Goal: Task Accomplishment & Management: Manage account settings

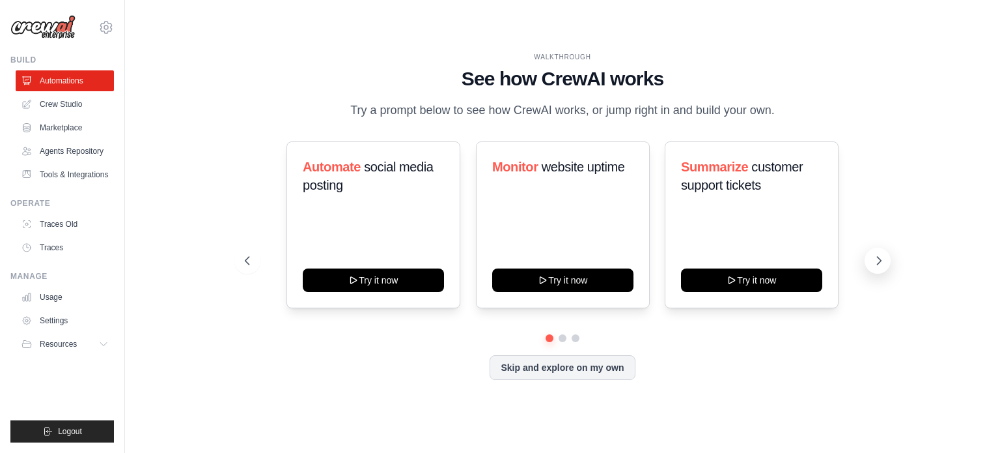
click at [878, 259] on icon at bounding box center [879, 260] width 13 height 13
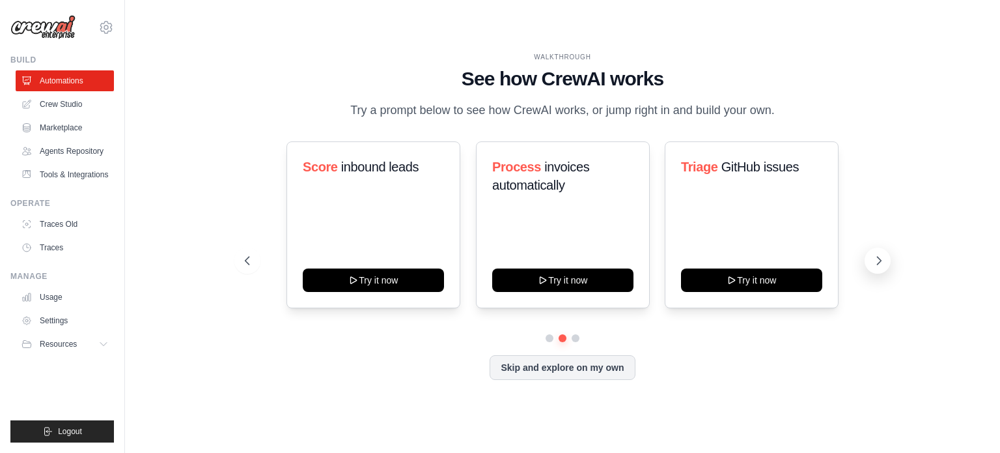
click at [878, 259] on icon at bounding box center [879, 260] width 13 height 13
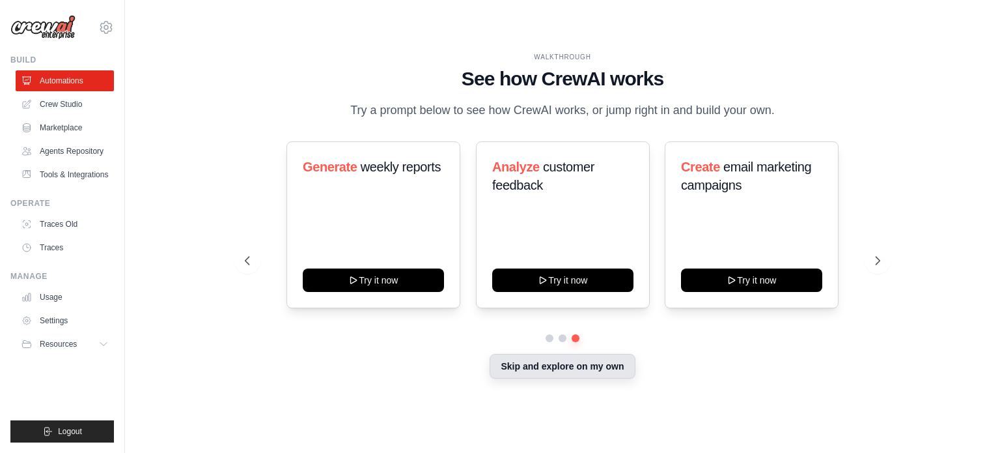
click at [525, 371] on button "Skip and explore on my own" at bounding box center [562, 366] width 145 height 25
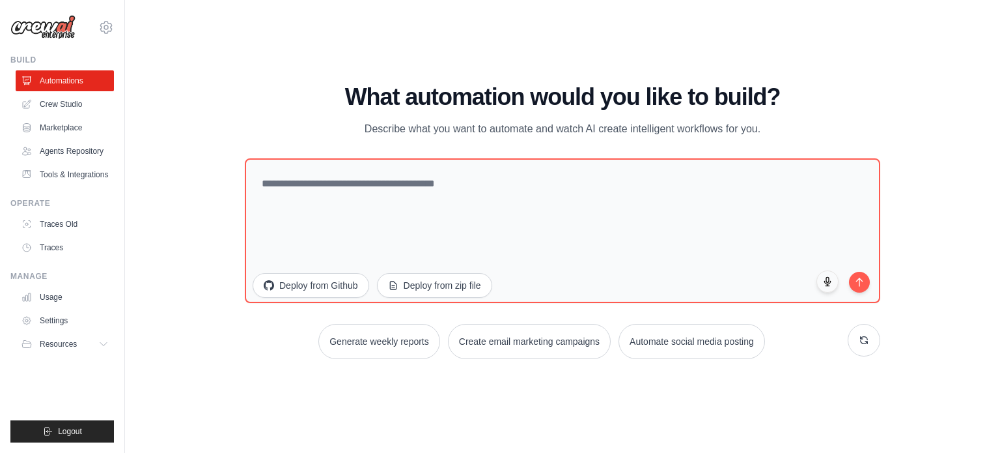
click at [206, 147] on div "WALKTHROUGH See how [PERSON_NAME] works Try a prompt below to see how [PERSON_N…" at bounding box center [562, 226] width 833 height 427
click at [104, 25] on icon at bounding box center [106, 28] width 16 height 16
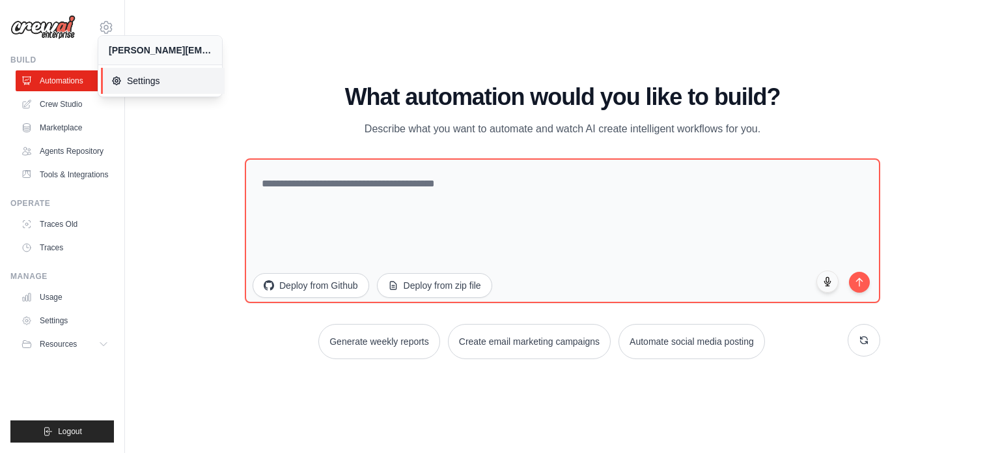
click at [109, 78] on link "Settings" at bounding box center [163, 81] width 124 height 26
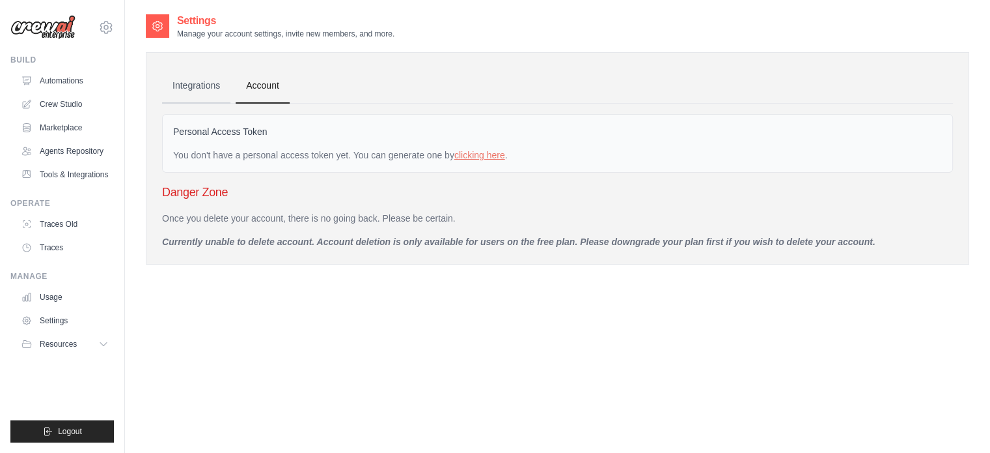
click at [204, 96] on link "Integrations" at bounding box center [196, 85] width 68 height 35
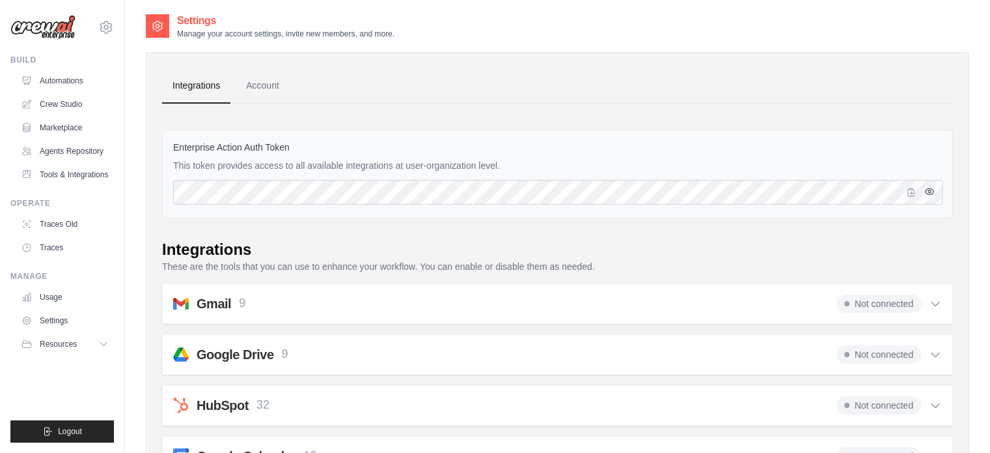
click at [929, 192] on icon "button" at bounding box center [930, 191] width 10 height 10
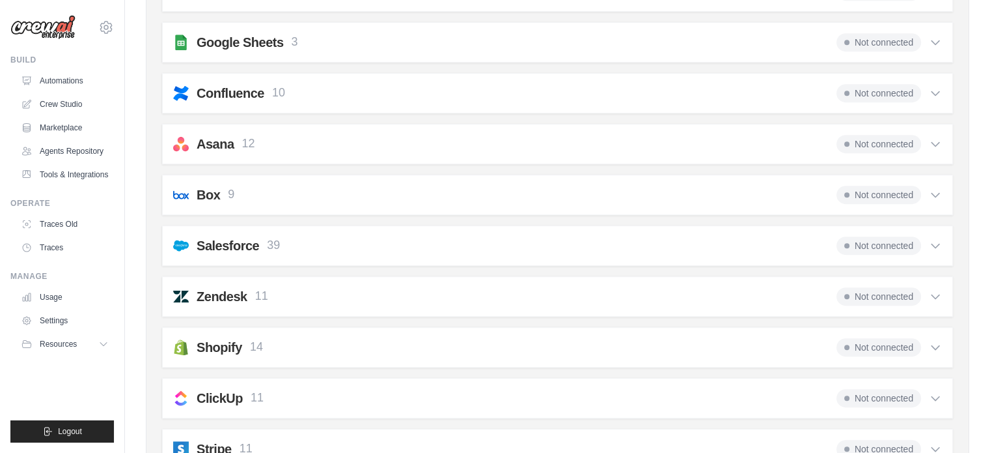
scroll to position [671, 0]
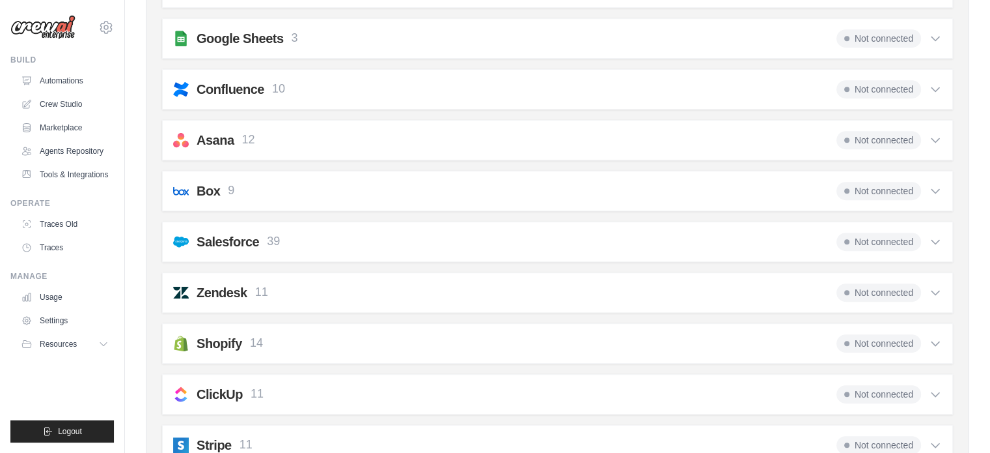
click at [932, 35] on icon at bounding box center [935, 38] width 13 height 13
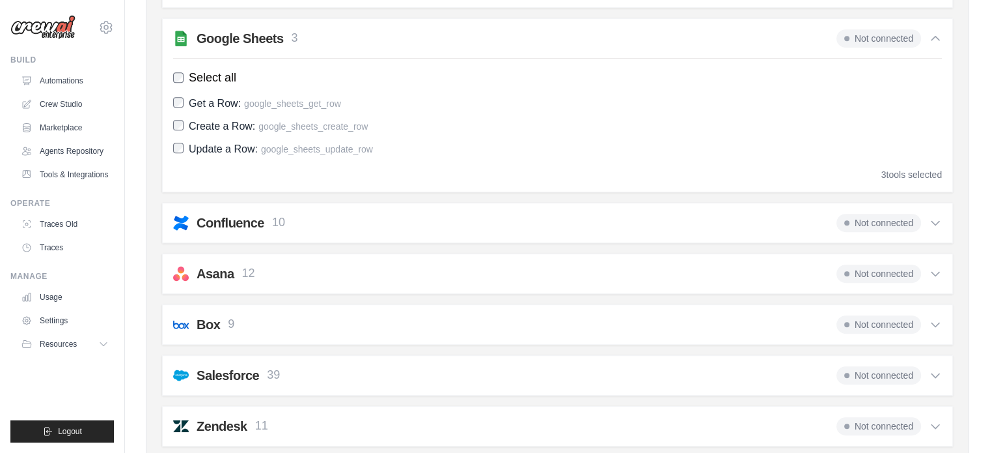
click at [932, 35] on icon at bounding box center [935, 38] width 13 height 13
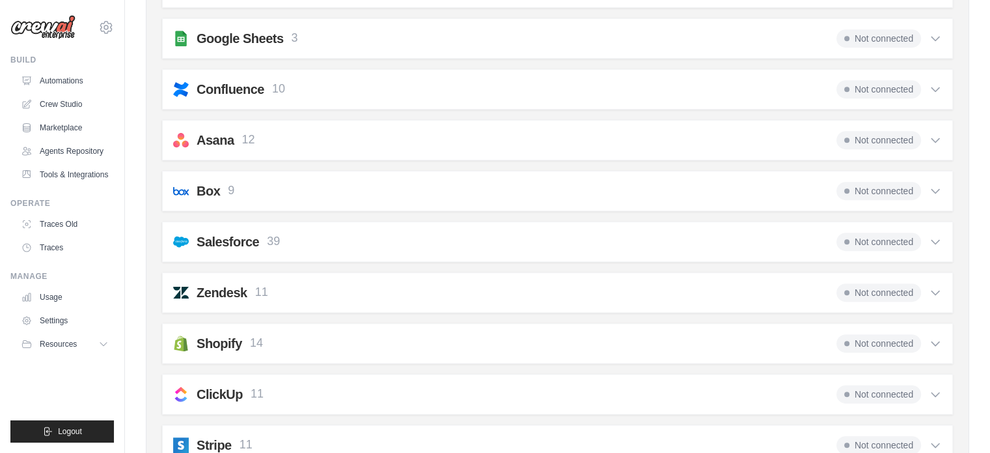
click at [936, 88] on icon at bounding box center [936, 89] width 8 height 4
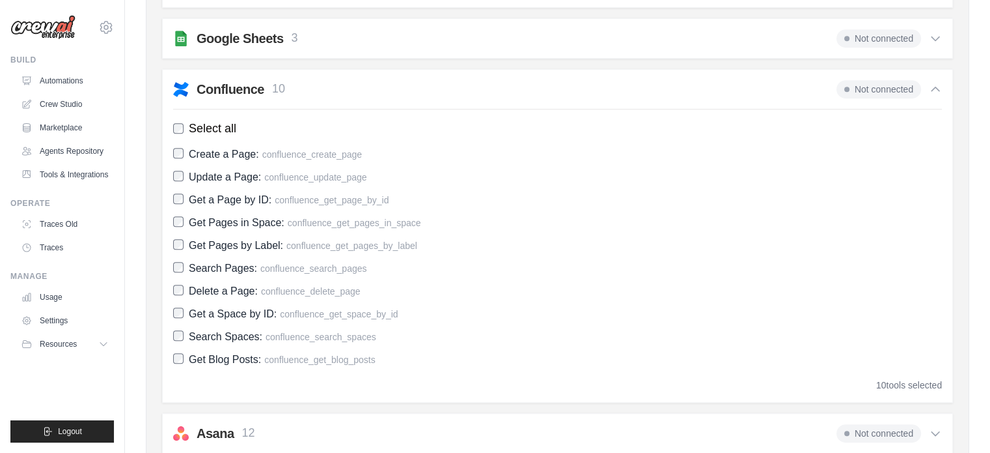
click at [936, 88] on icon at bounding box center [935, 89] width 13 height 13
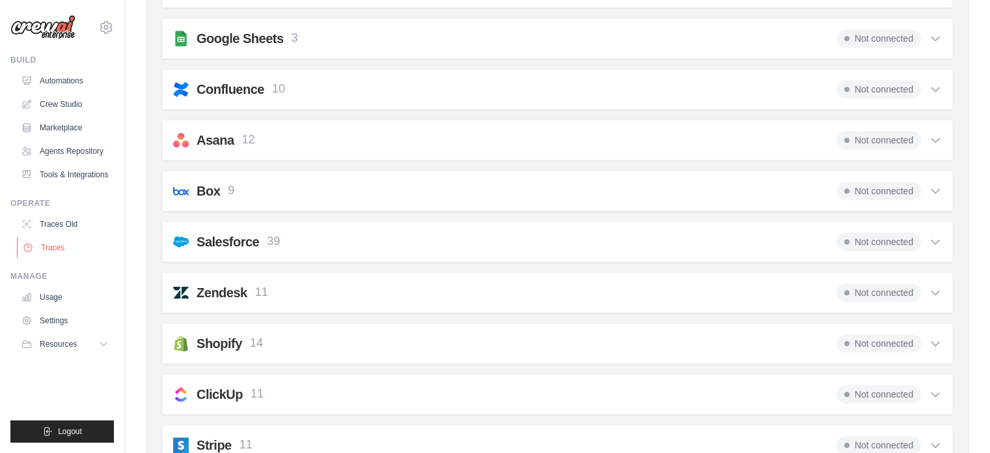
click at [79, 249] on link "Traces" at bounding box center [66, 247] width 98 height 21
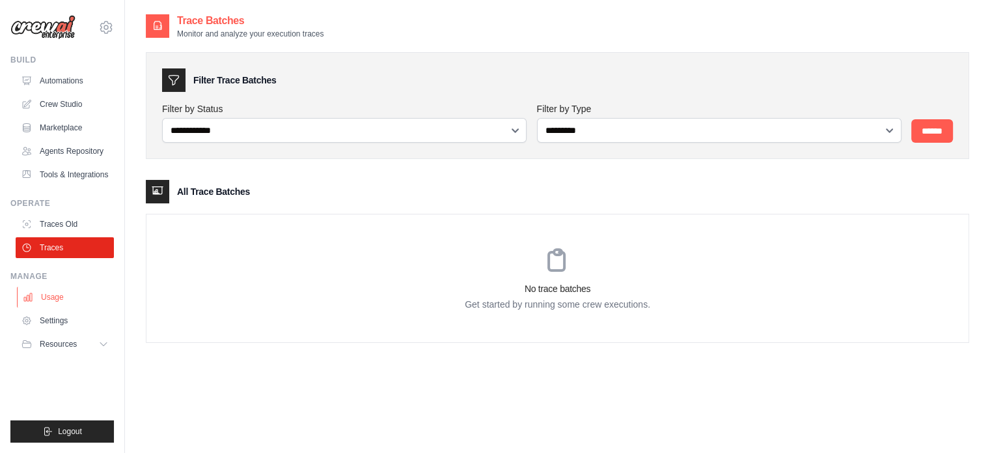
click at [70, 295] on link "Usage" at bounding box center [66, 297] width 98 height 21
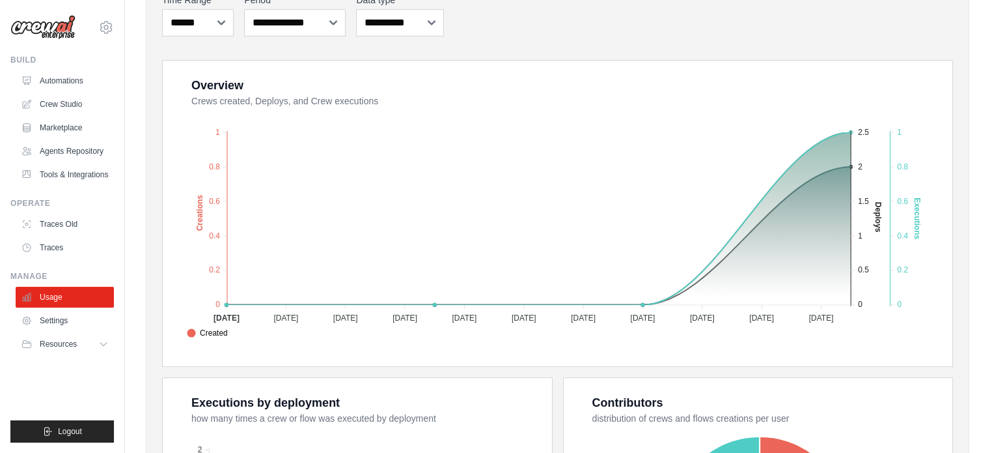
scroll to position [172, 0]
